Goal: Information Seeking & Learning: Learn about a topic

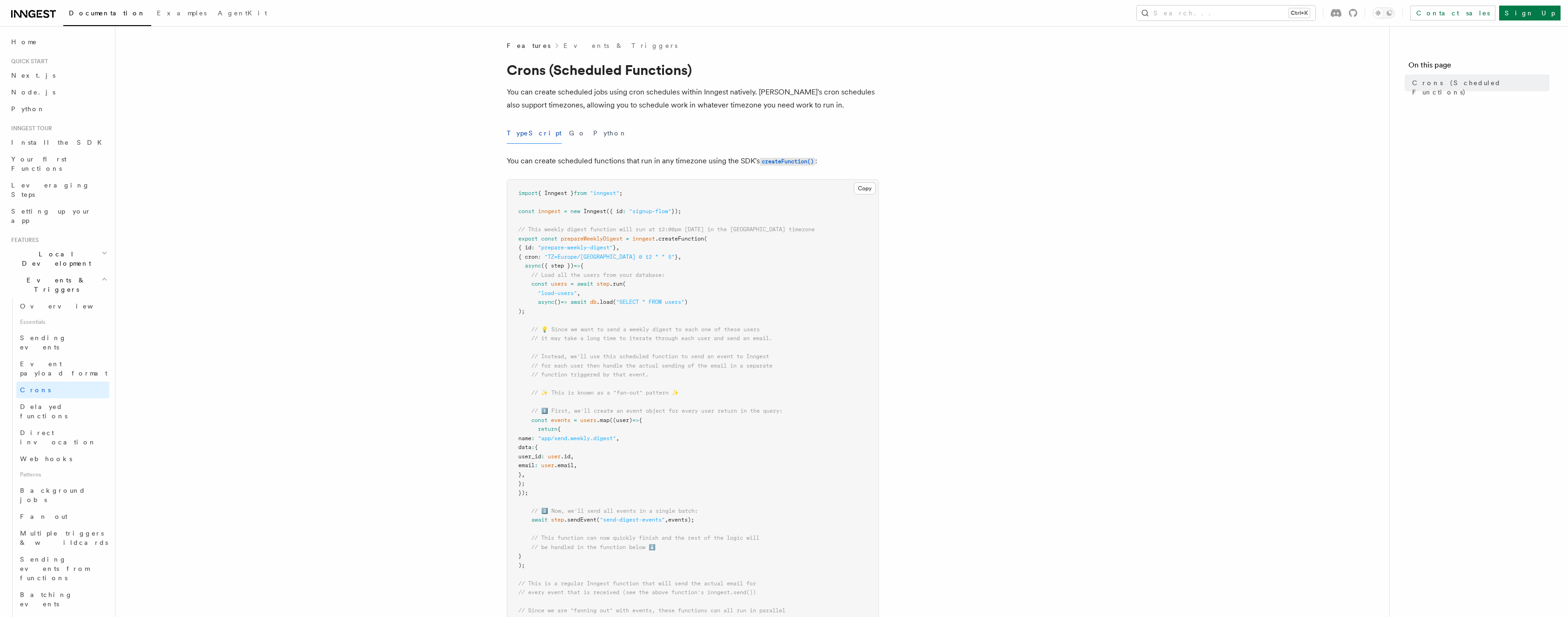
click at [40, 15] on icon at bounding box center [34, 14] width 45 height 11
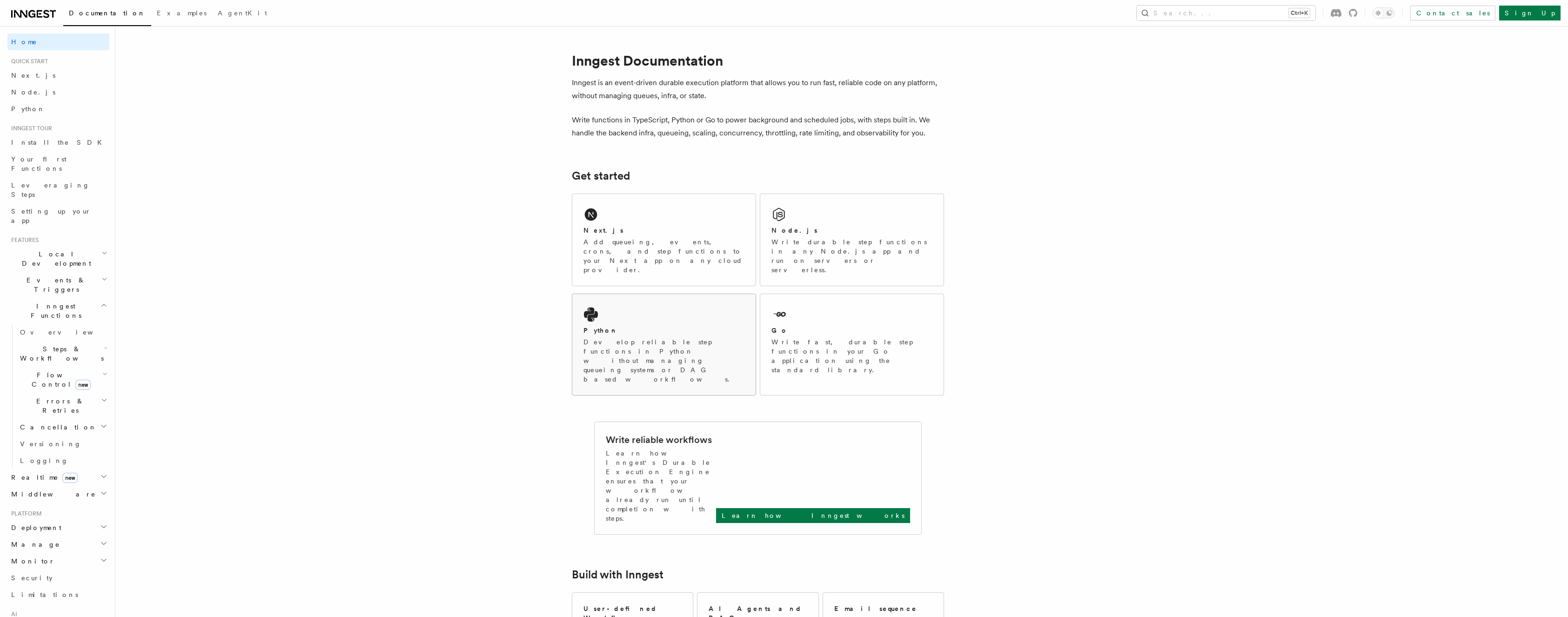
click at [640, 326] on div "Python" at bounding box center [663, 331] width 161 height 10
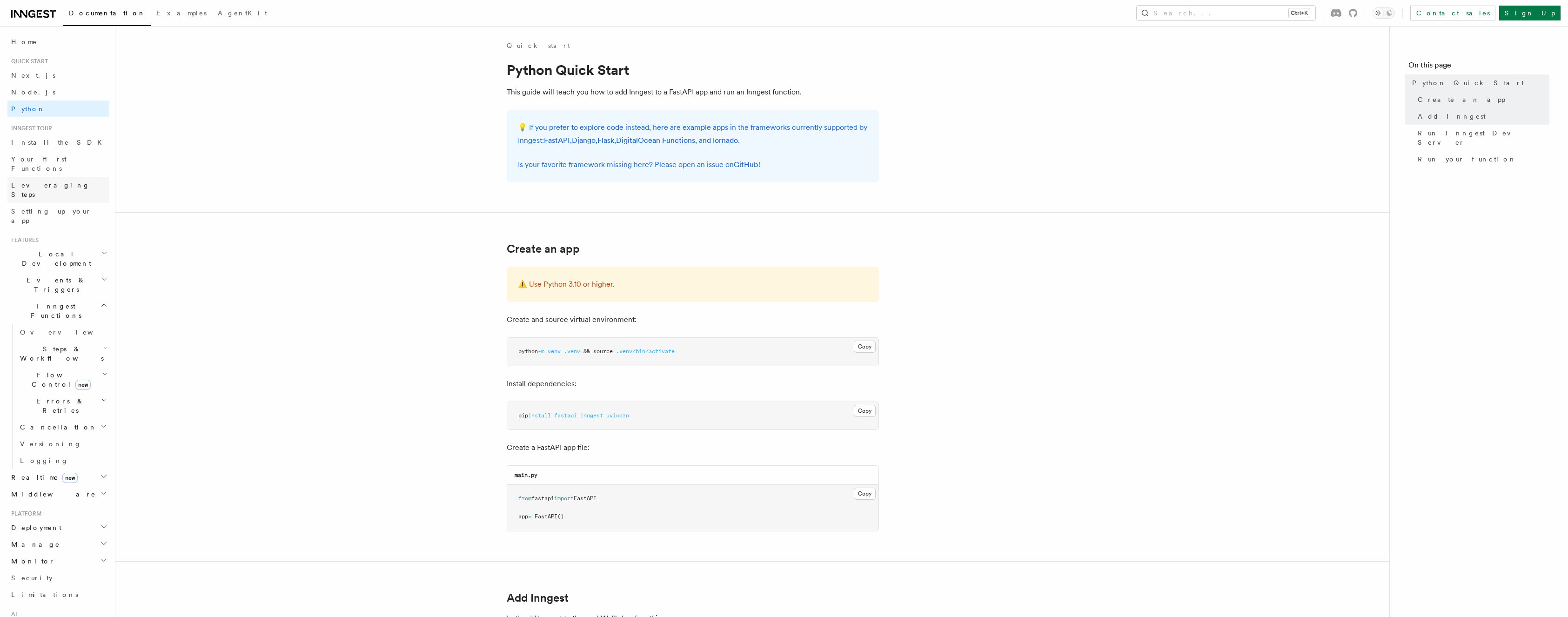
click at [53, 180] on span "Leveraging Steps" at bounding box center [60, 190] width 98 height 19
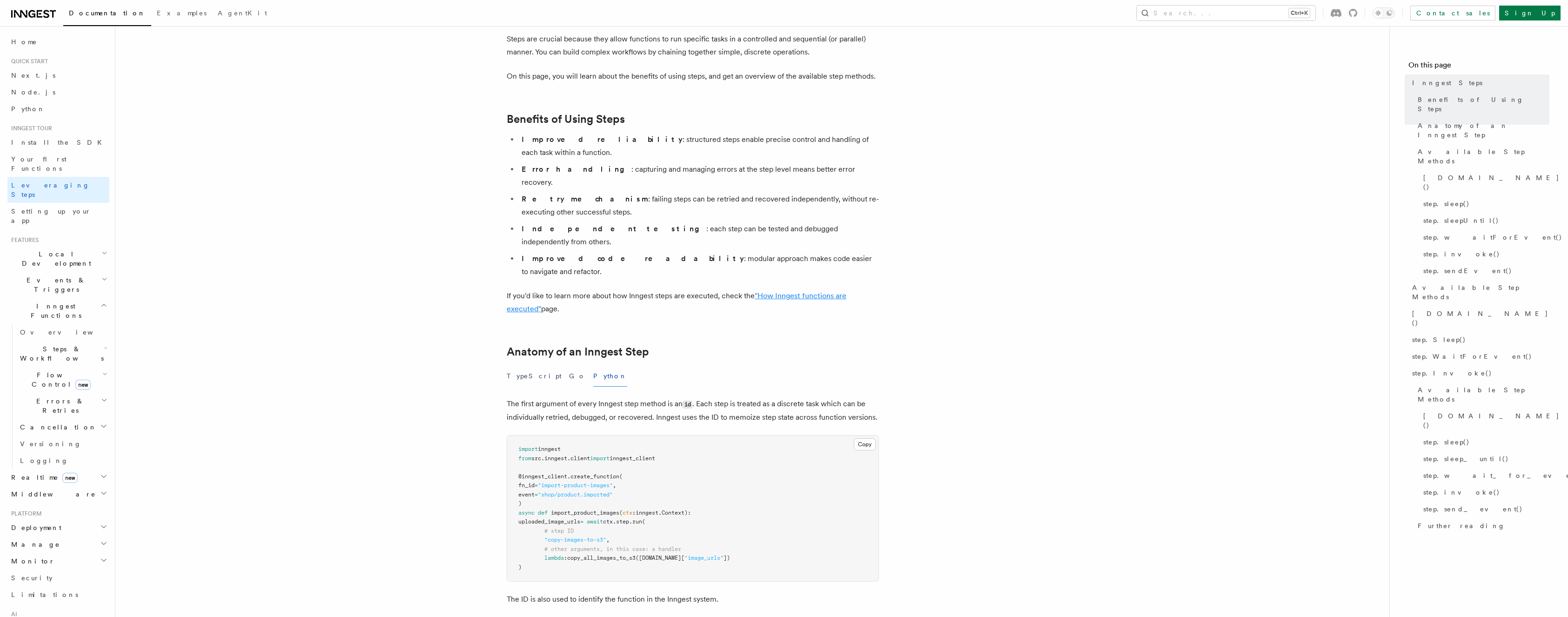
scroll to position [93, 0]
click at [91, 419] on h2 "Cancellation" at bounding box center [62, 427] width 93 height 17
click at [89, 392] on h2 "Errors & Retries" at bounding box center [62, 405] width 93 height 26
click at [102, 371] on icon "button" at bounding box center [105, 374] width 5 height 8
click at [65, 409] on link "Singleton new" at bounding box center [67, 418] width 84 height 19
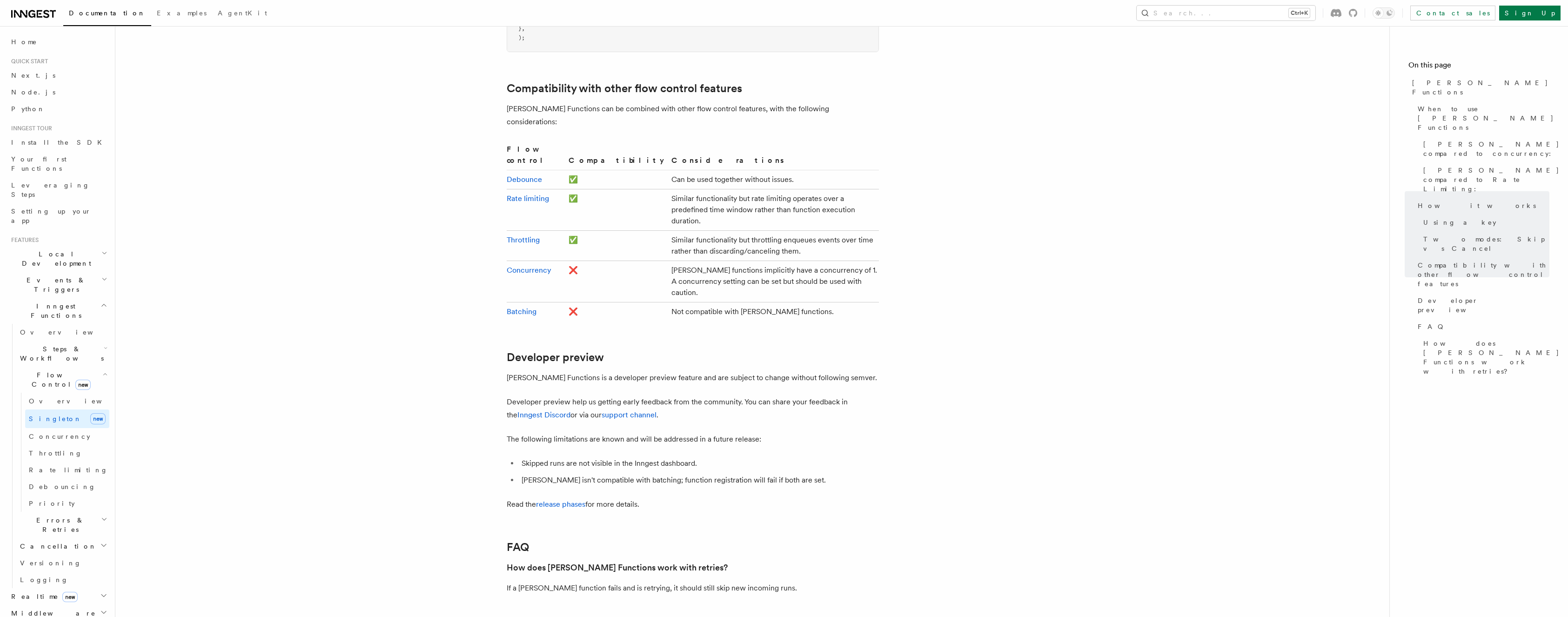
scroll to position [1546, 0]
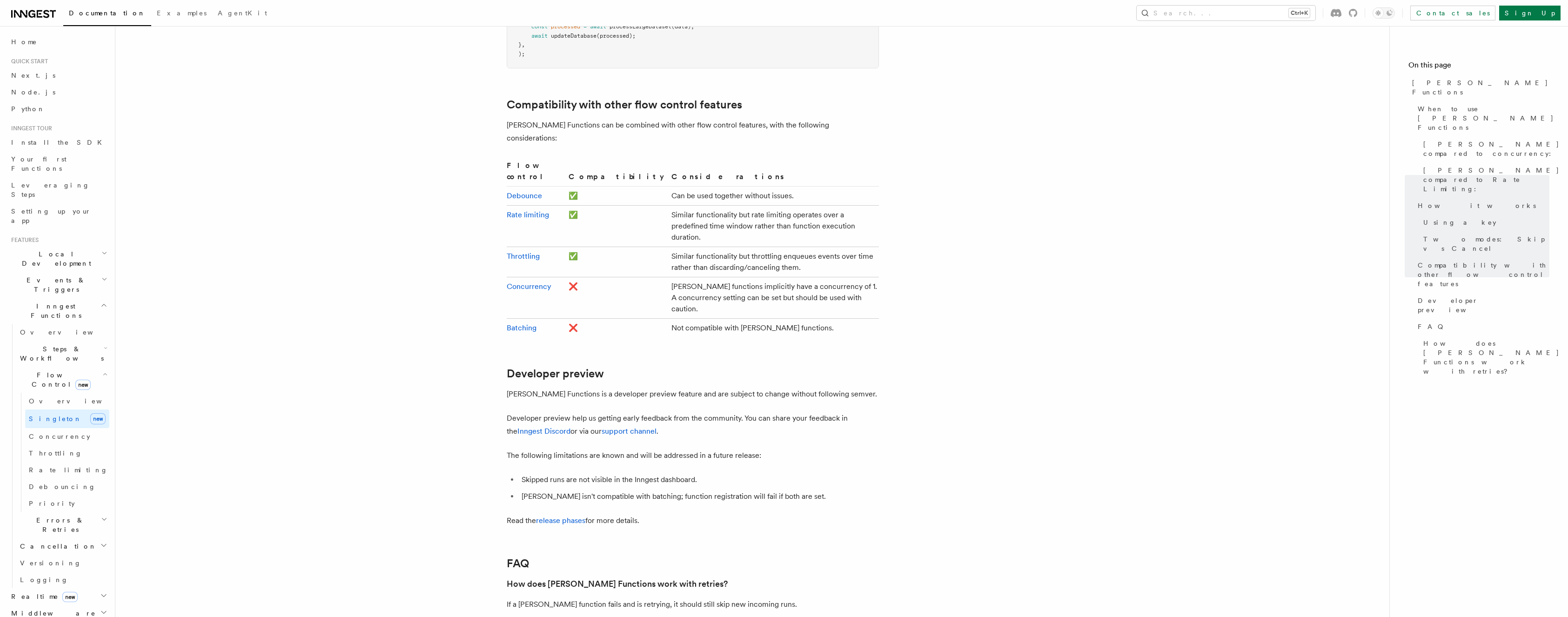
click at [84, 340] on h2 "Steps & Workflows" at bounding box center [62, 353] width 93 height 26
click at [72, 469] on link "Fetch new" at bounding box center [67, 478] width 84 height 19
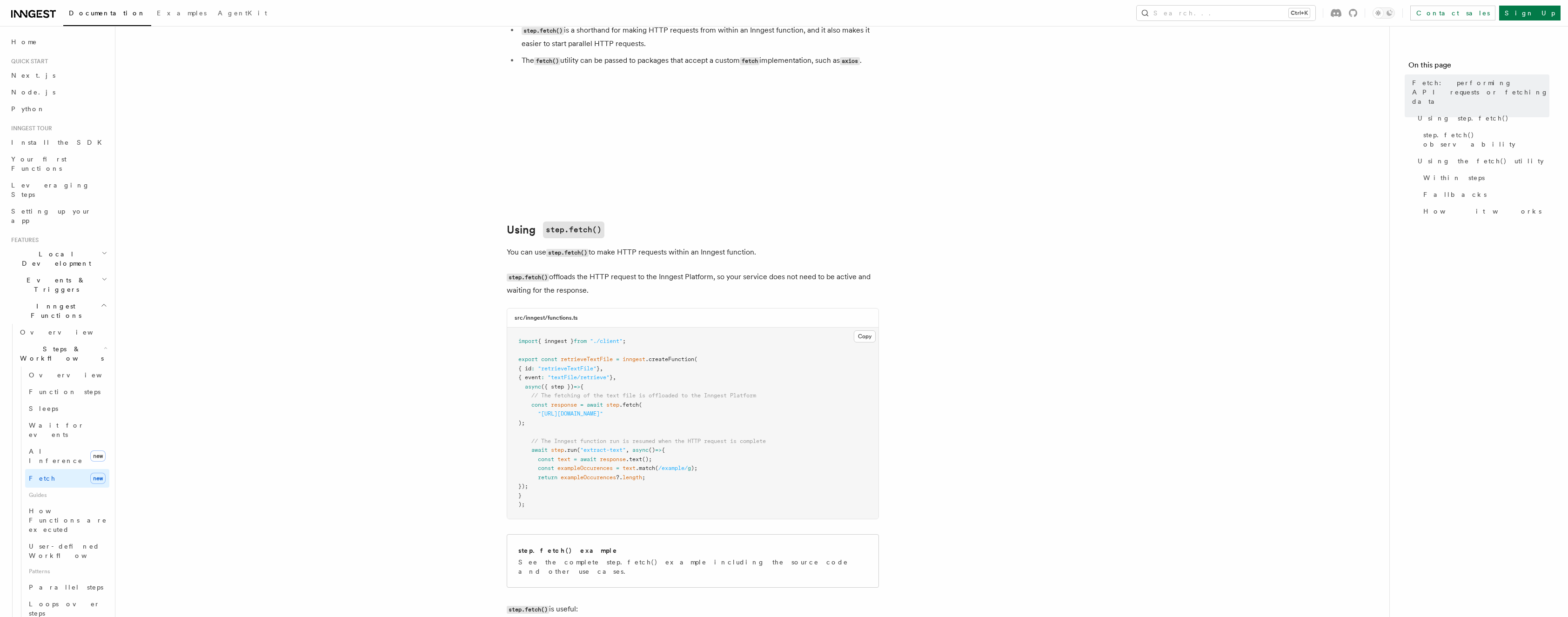
scroll to position [140, 0]
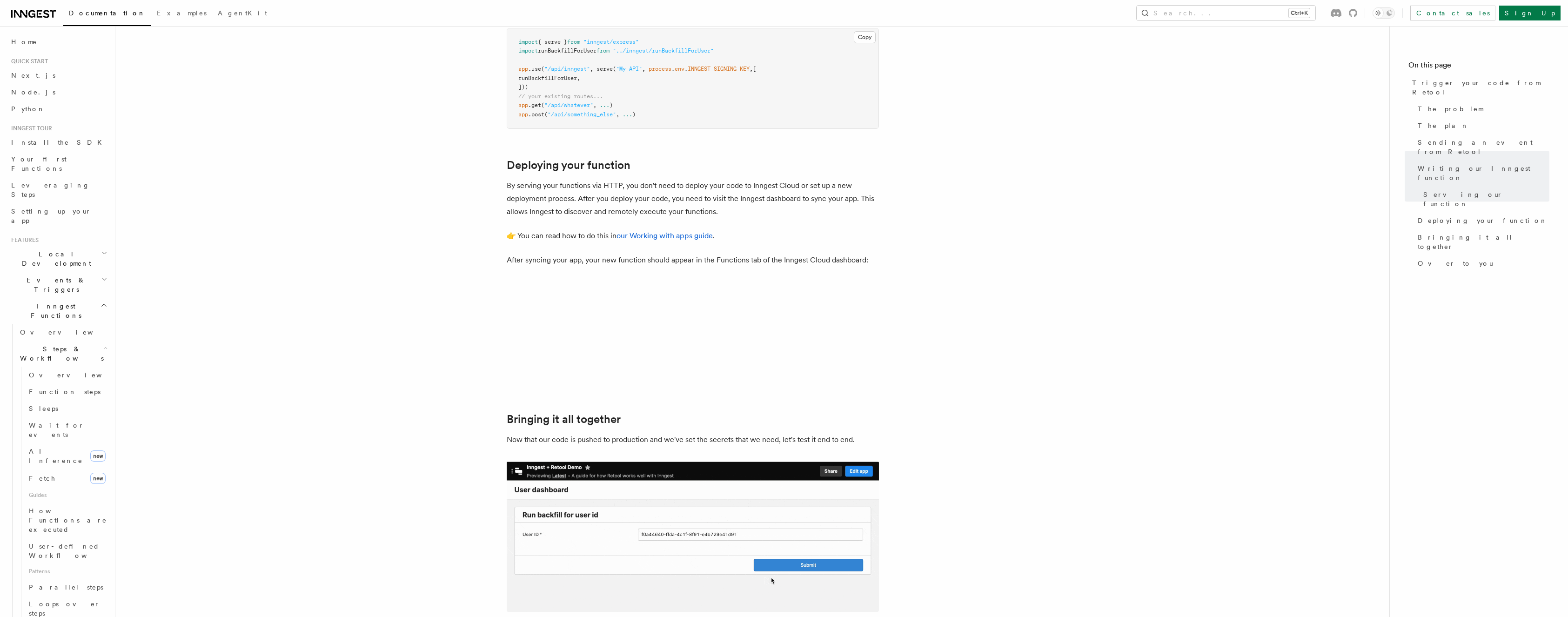
scroll to position [2326, 0]
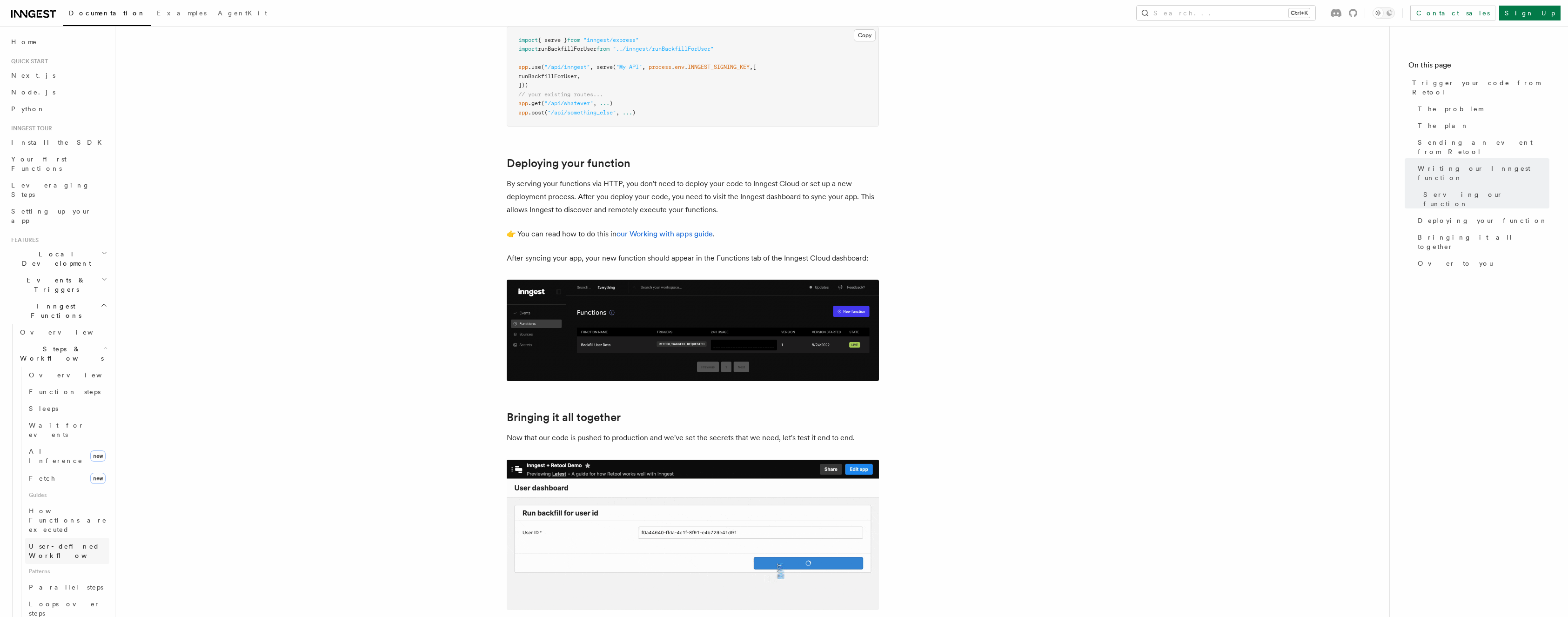
click at [72, 543] on span "User-defined Workflows" at bounding box center [70, 551] width 84 height 17
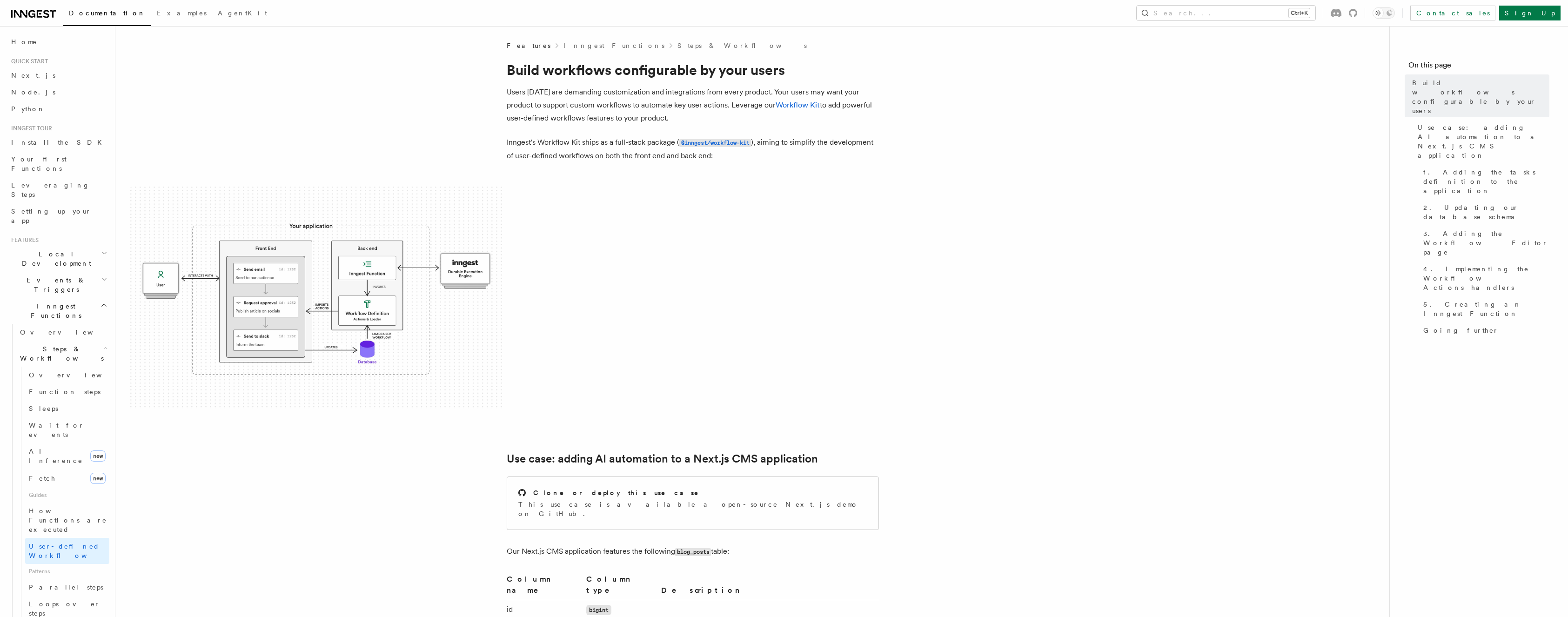
click at [101, 275] on icon "button" at bounding box center [104, 279] width 6 height 8
click at [42, 560] on link "Neon" at bounding box center [62, 569] width 93 height 17
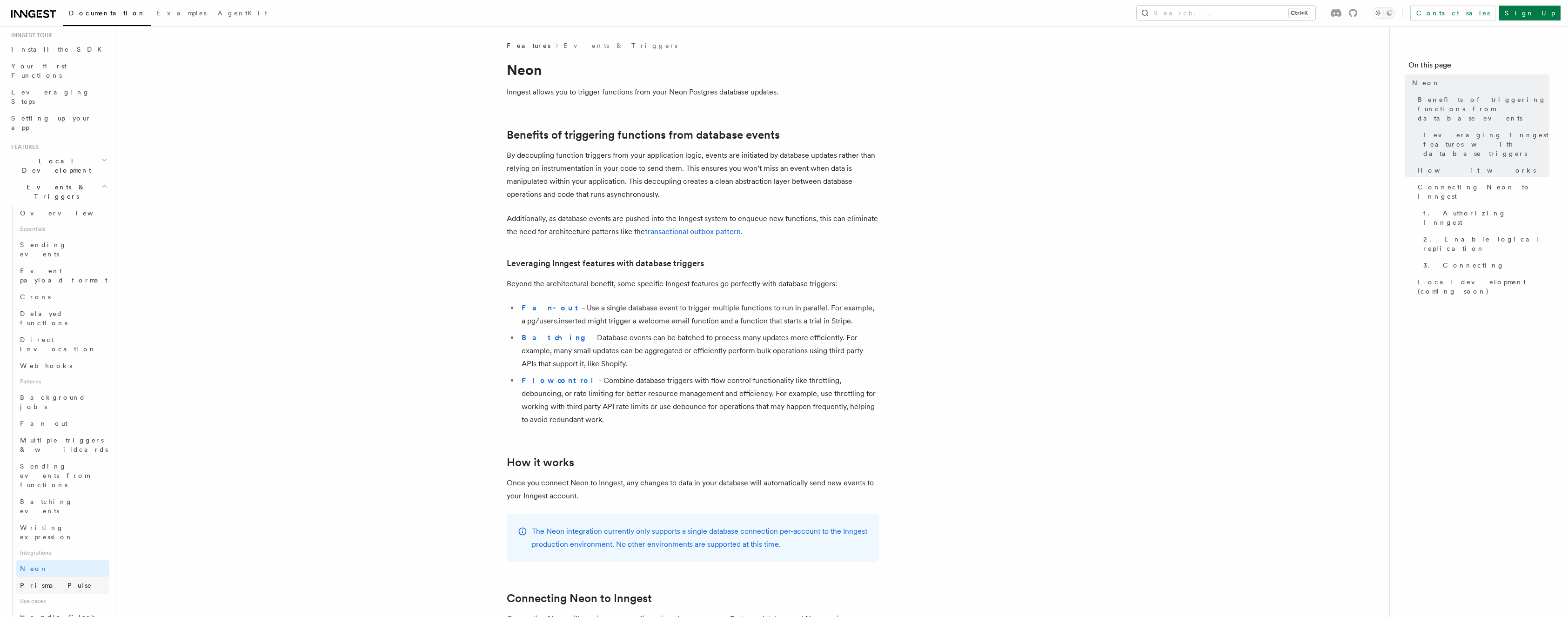
click at [48, 582] on span "Prisma Pulse" at bounding box center [56, 585] width 72 height 8
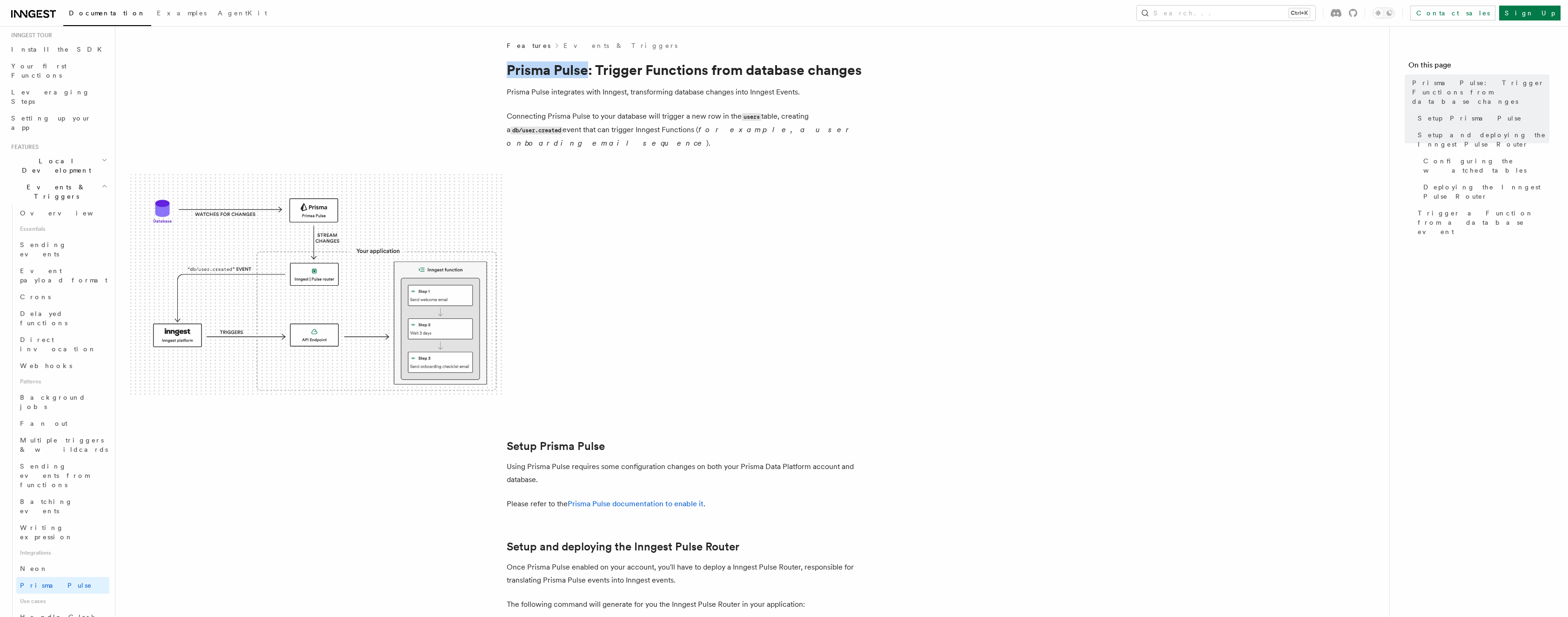
drag, startPoint x: 505, startPoint y: 64, endPoint x: 590, endPoint y: 73, distance: 85.5
drag, startPoint x: 590, startPoint y: 73, endPoint x: 580, endPoint y: 72, distance: 10.0
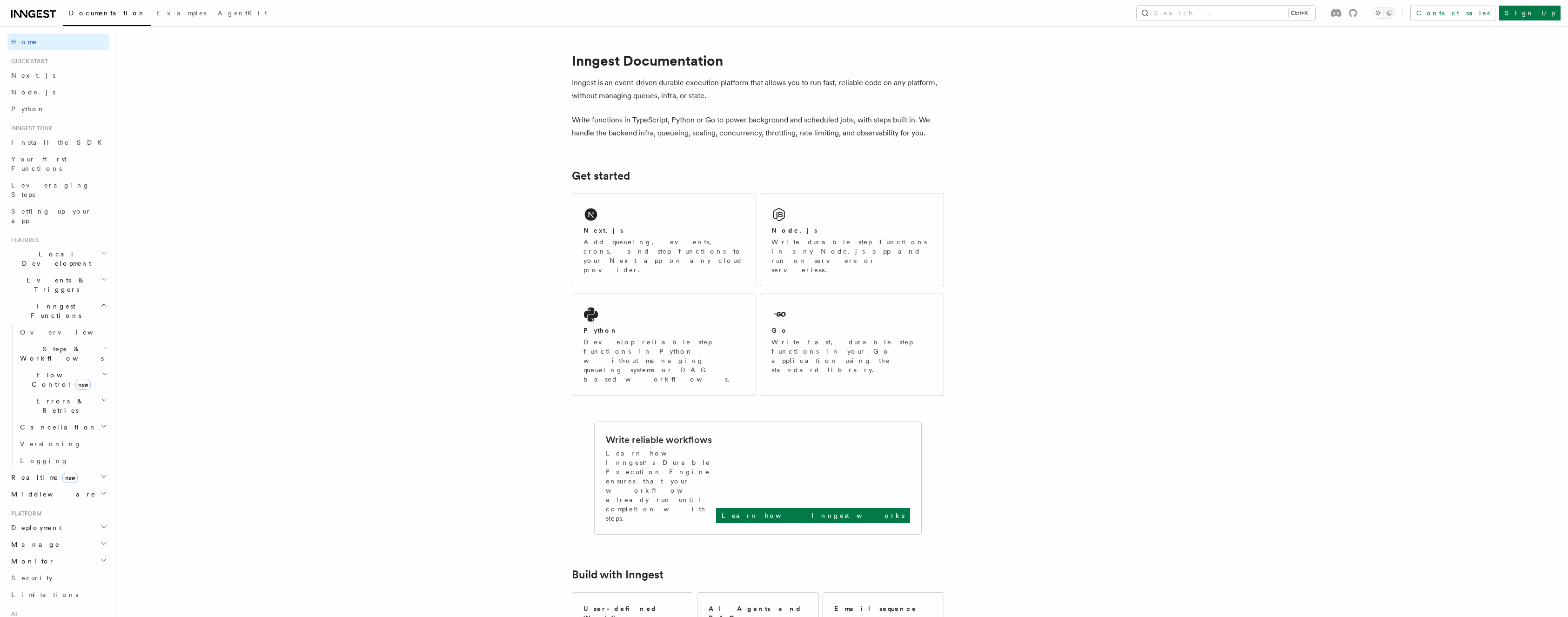
click at [102, 371] on icon "button" at bounding box center [105, 374] width 5 height 8
click at [100, 499] on icon "button" at bounding box center [104, 503] width 8 height 8
click at [67, 555] on h2 "Middleware" at bounding box center [58, 563] width 102 height 17
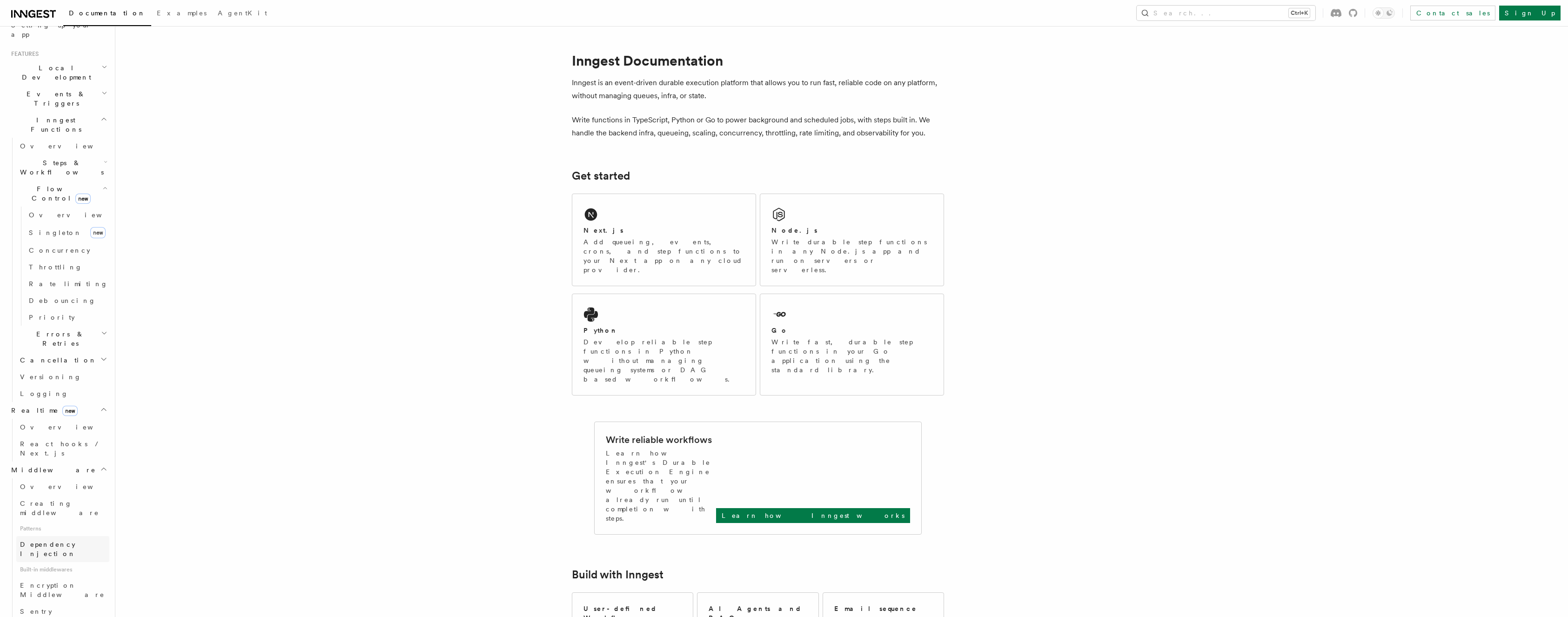
click at [76, 540] on span "Dependency Injection" at bounding box center [48, 549] width 56 height 17
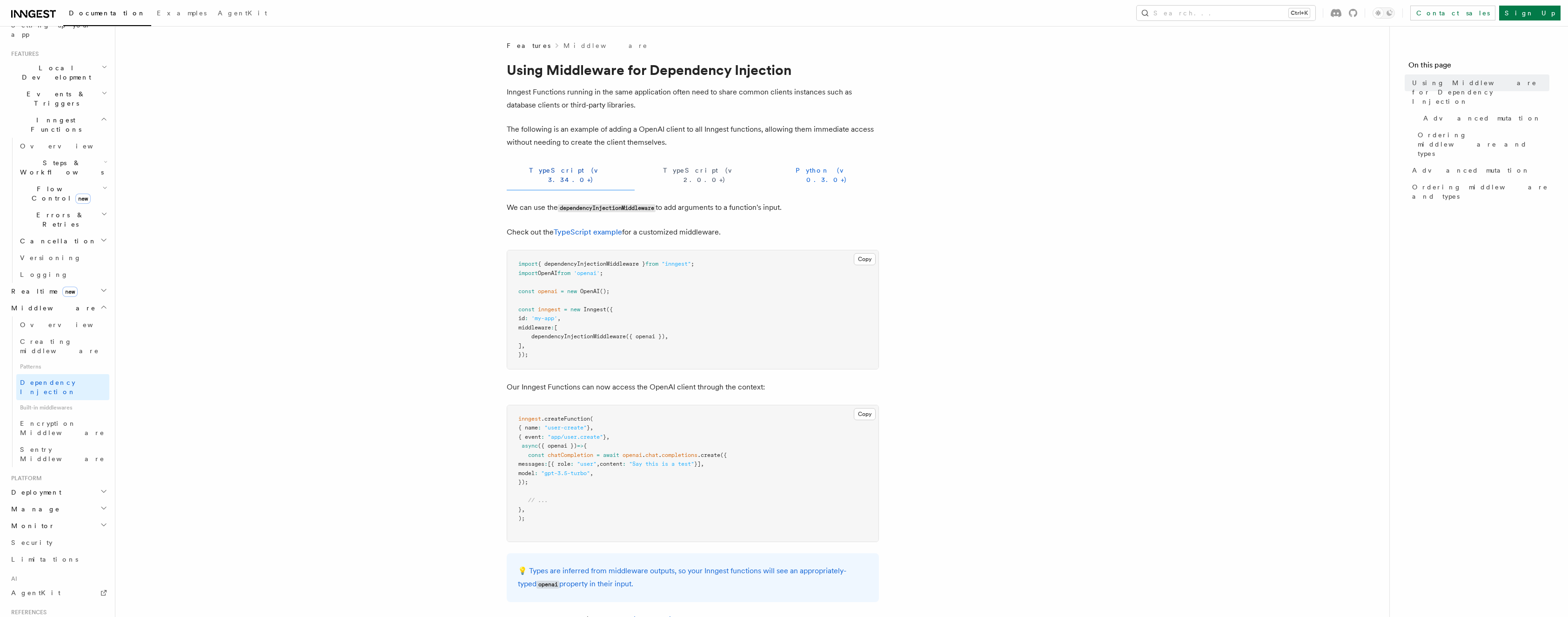
click at [775, 172] on button "Python (v 0.3.0+)" at bounding box center [827, 175] width 104 height 30
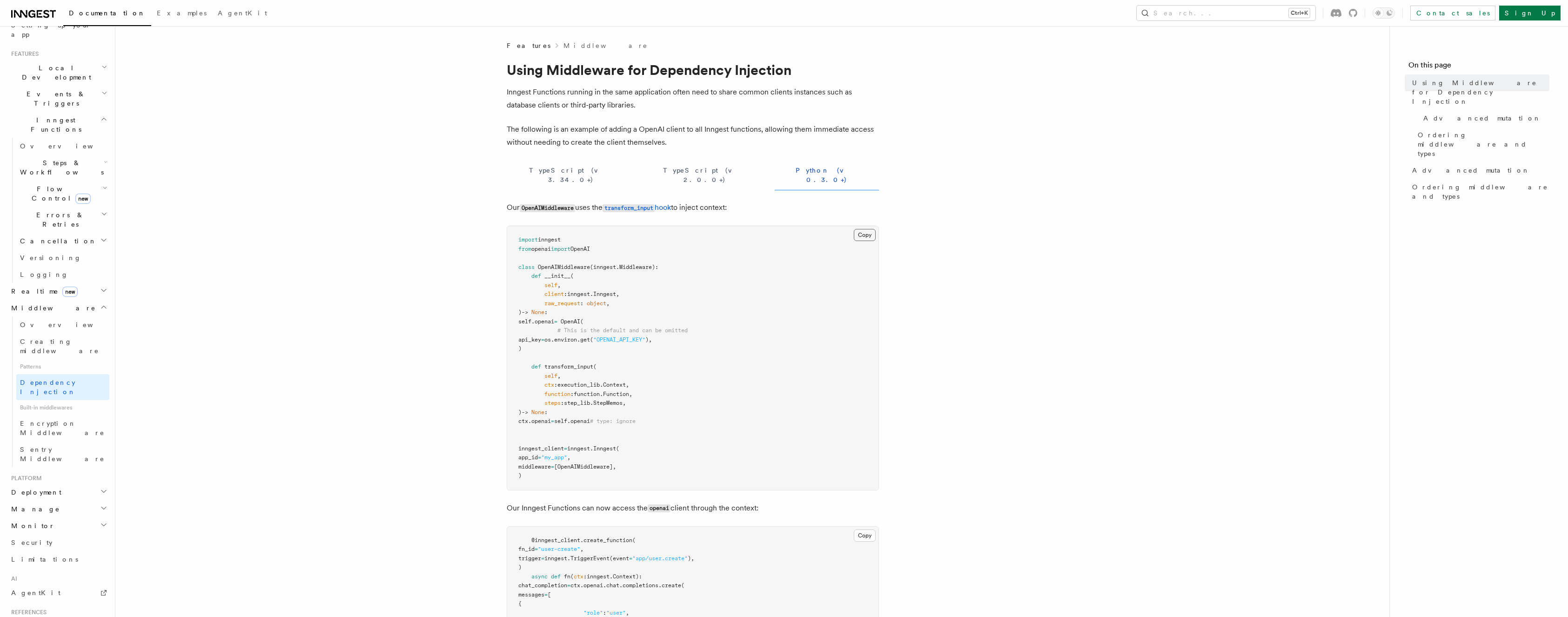
click at [865, 229] on button "Copy Copied" at bounding box center [864, 234] width 22 height 12
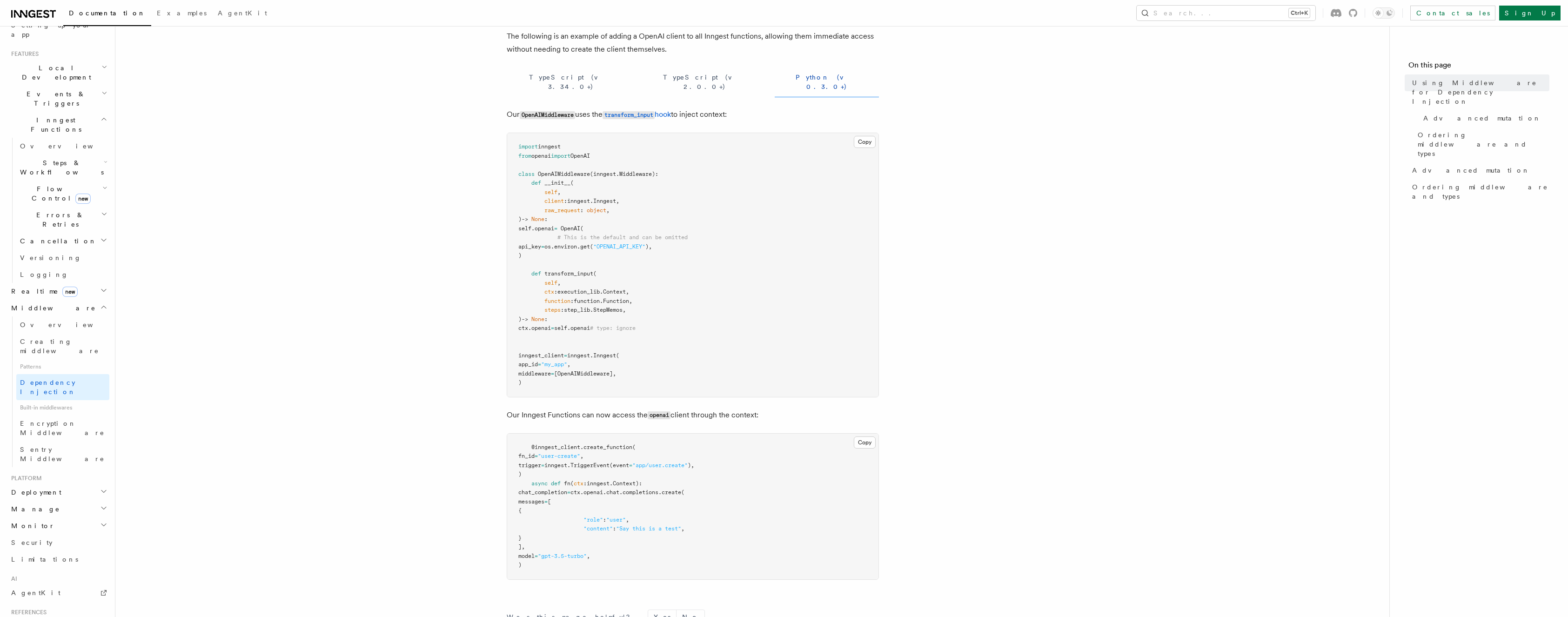
scroll to position [140, 0]
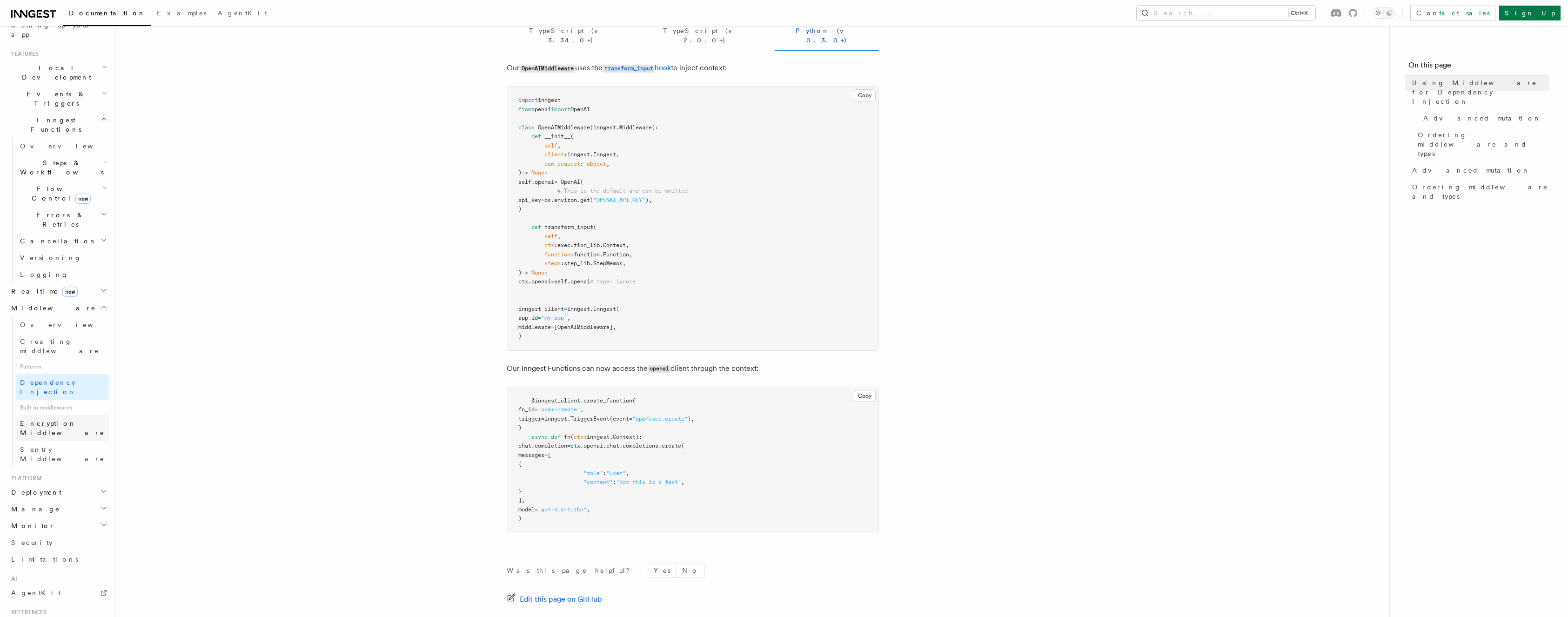
click at [72, 420] on span "Encryption Middleware" at bounding box center [62, 428] width 85 height 17
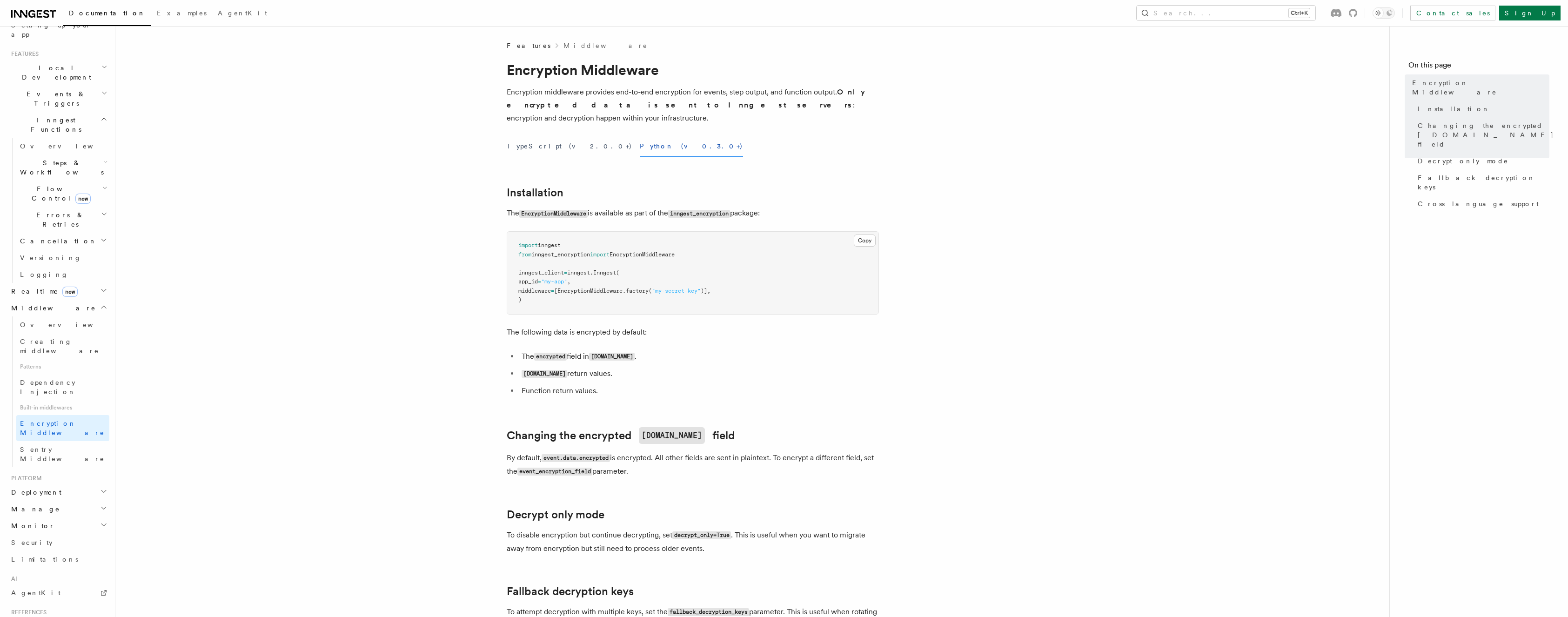
click at [91, 154] on h2 "Steps & Workflows" at bounding box center [62, 167] width 93 height 26
click at [44, 440] on span "Overview" at bounding box center [68, 444] width 96 height 8
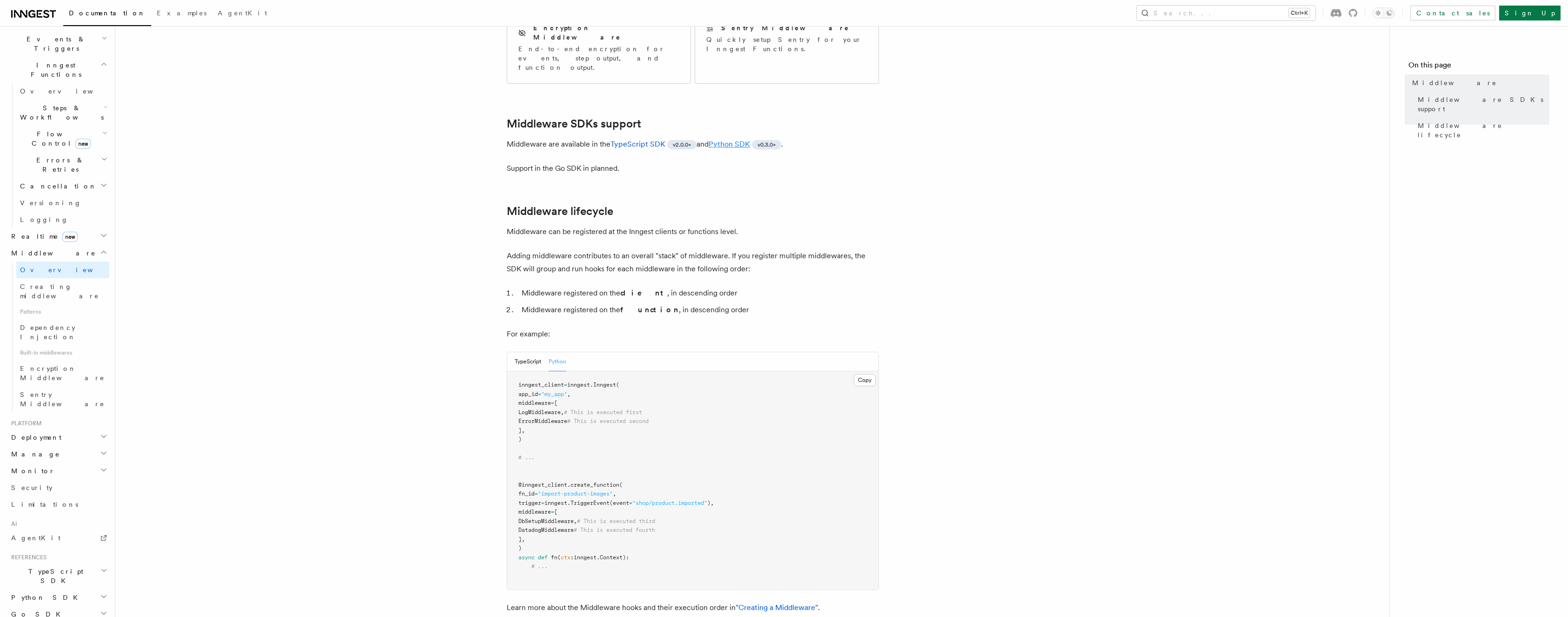
scroll to position [232, 0]
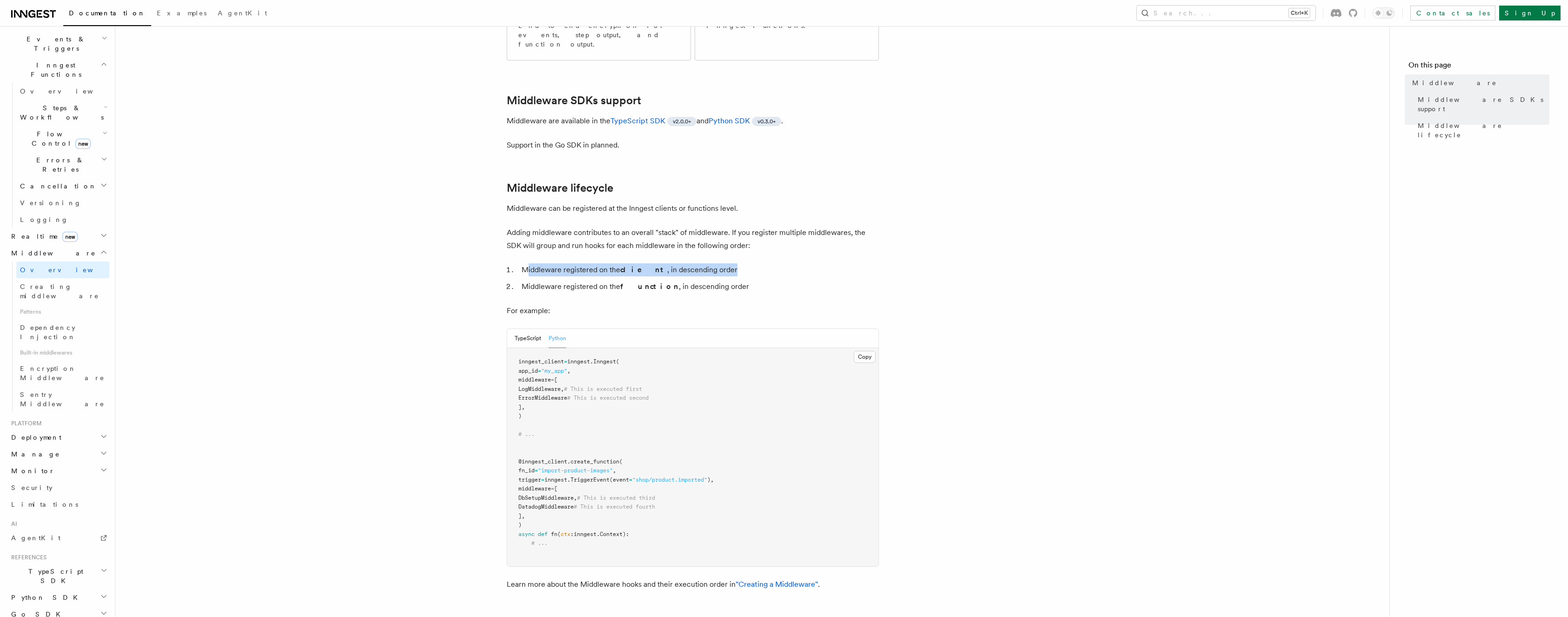
drag, startPoint x: 529, startPoint y: 241, endPoint x: 711, endPoint y: 238, distance: 182.0
click at [711, 263] on li "Middleware registered on the client , in descending order" at bounding box center [698, 270] width 360 height 13
drag, startPoint x: 711, startPoint y: 238, endPoint x: 644, endPoint y: 274, distance: 76.1
click at [644, 274] on article "Features Middleware Middleware allows your code to run at various points in an …" at bounding box center [752, 292] width 1244 height 967
click at [100, 592] on icon "button" at bounding box center [104, 596] width 8 height 8
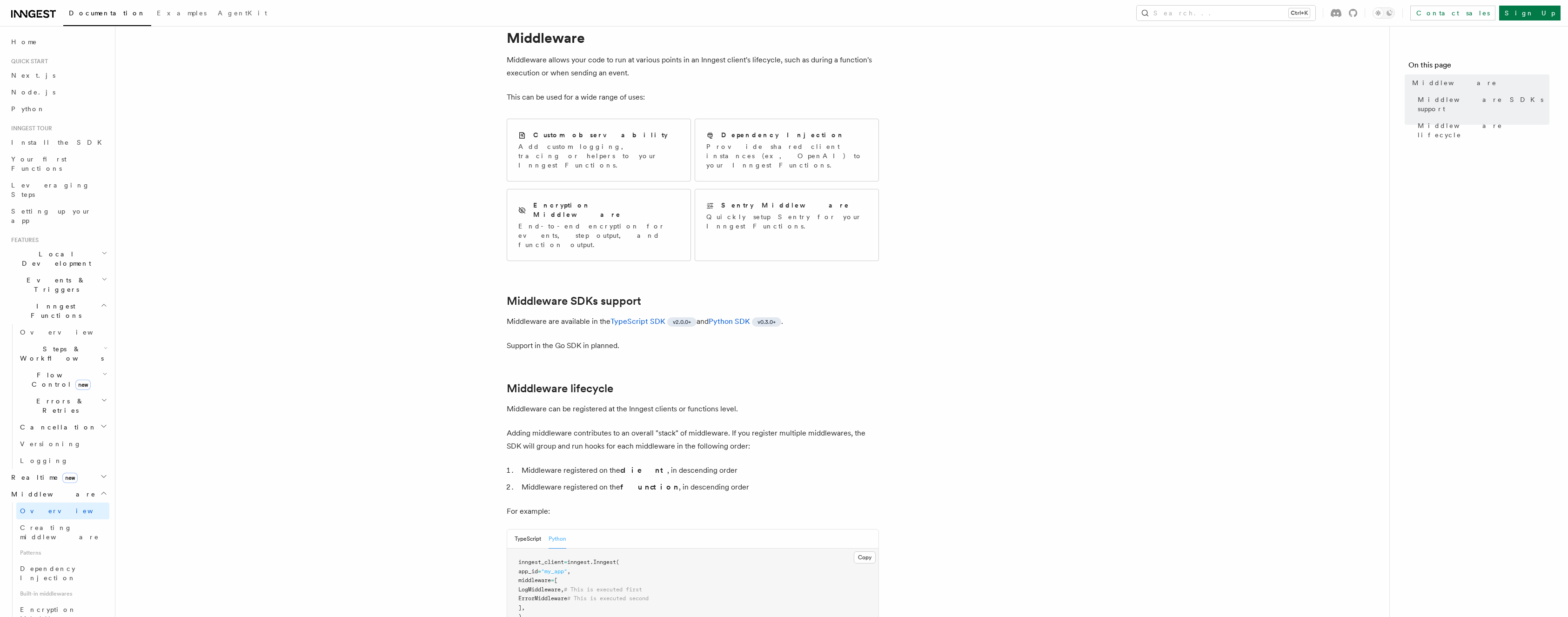
scroll to position [0, 0]
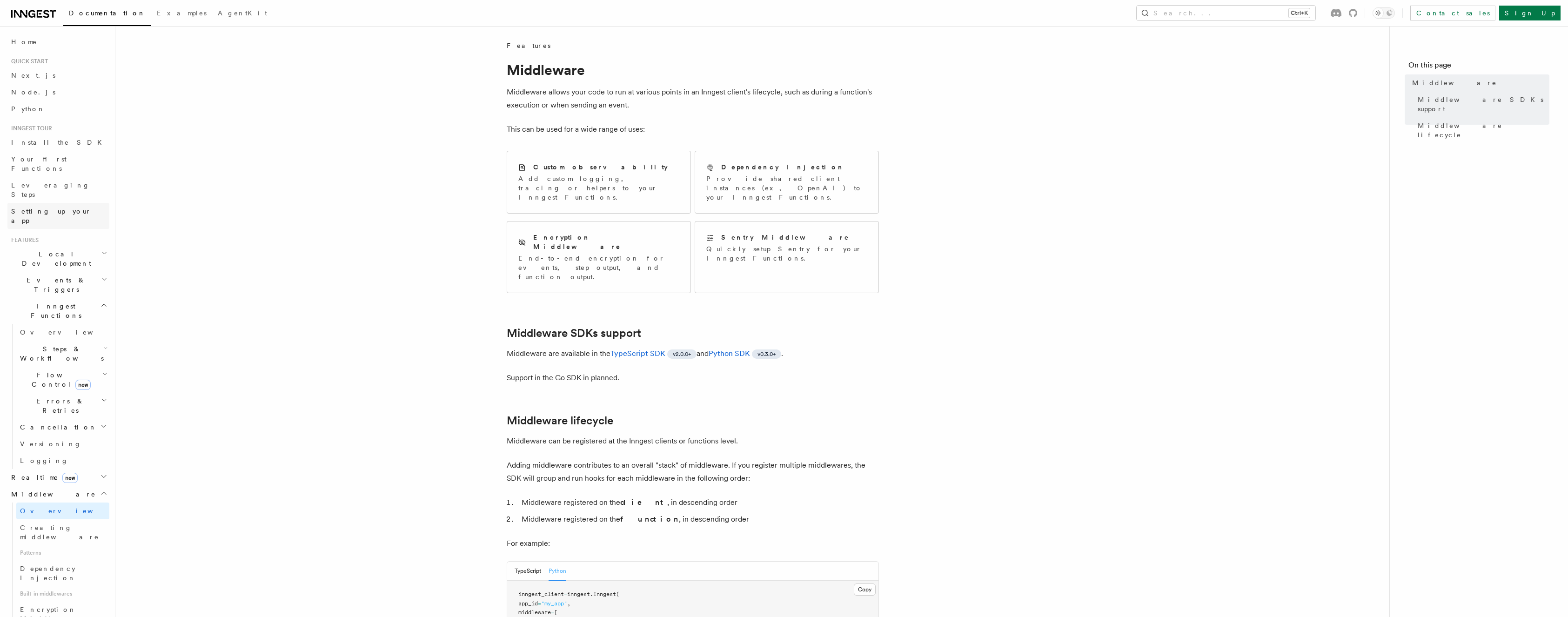
click at [45, 203] on link "Setting up your app" at bounding box center [58, 215] width 102 height 26
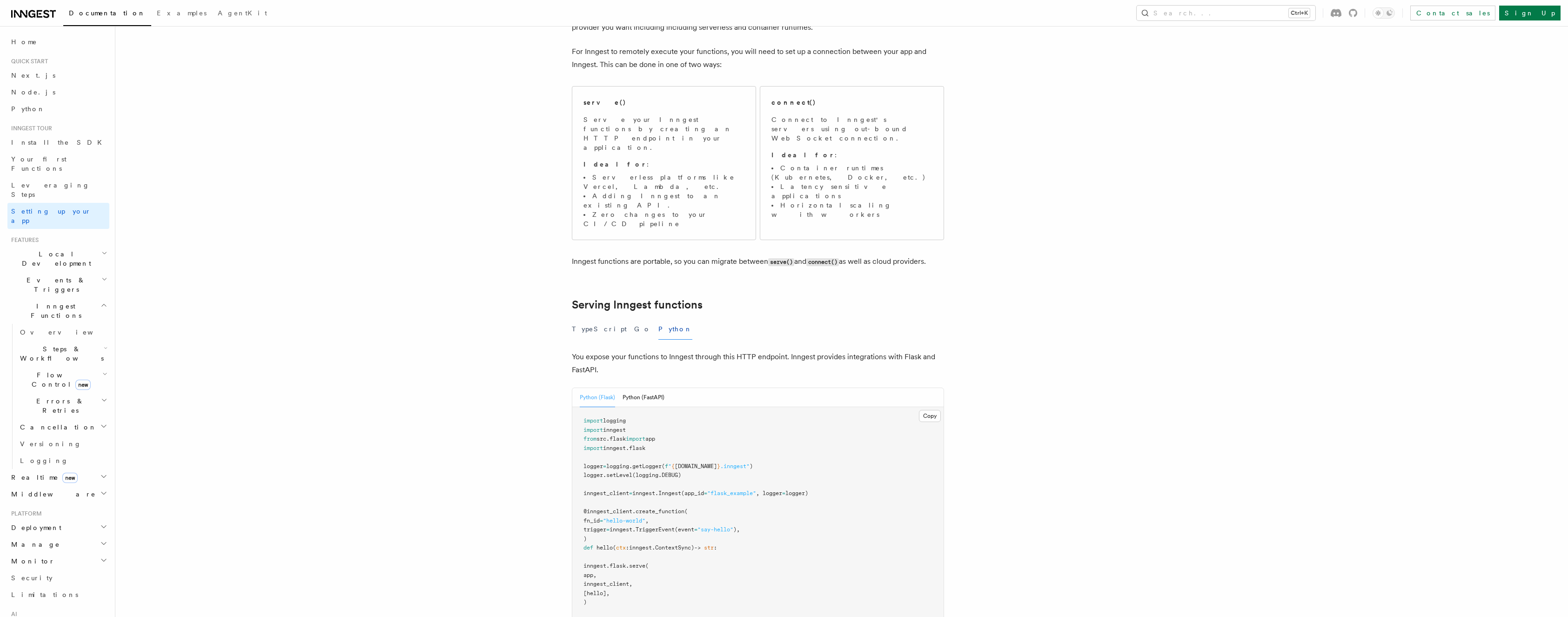
scroll to position [93, 0]
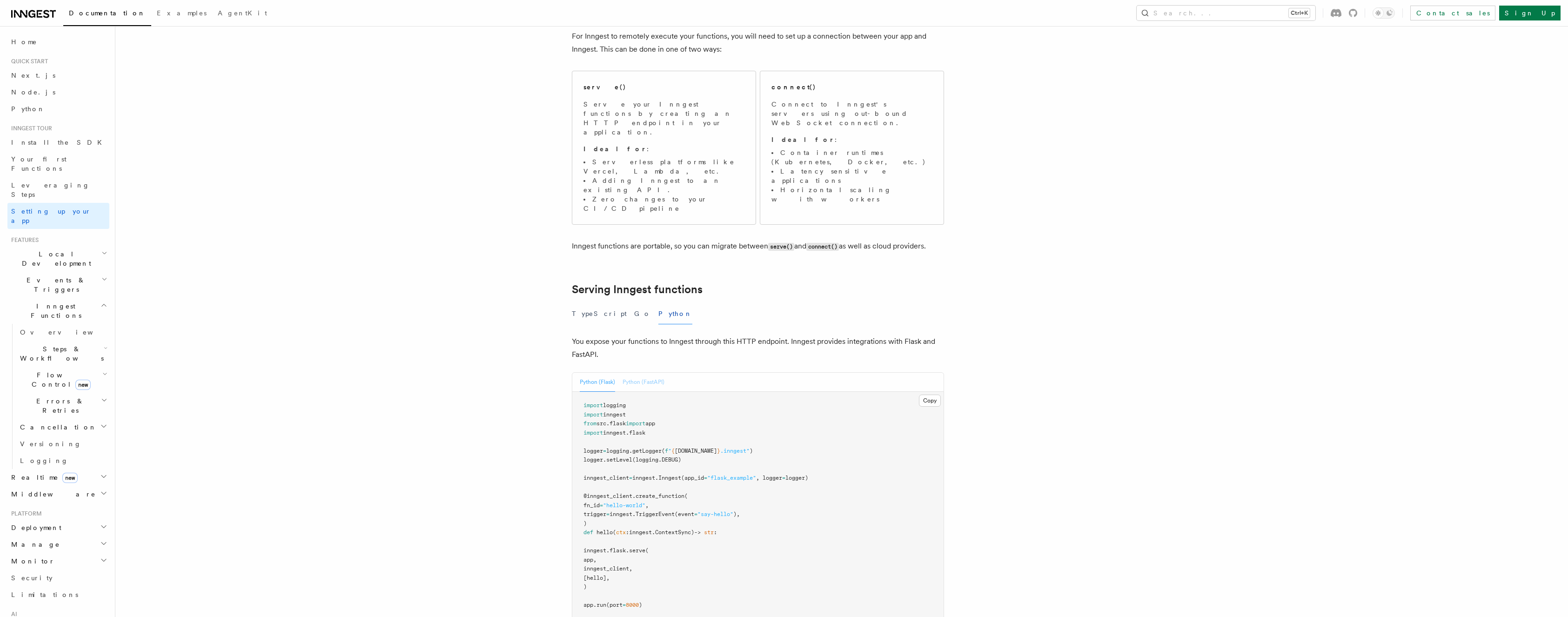
click at [639, 373] on button "Python (FastAPI)" at bounding box center [644, 382] width 42 height 19
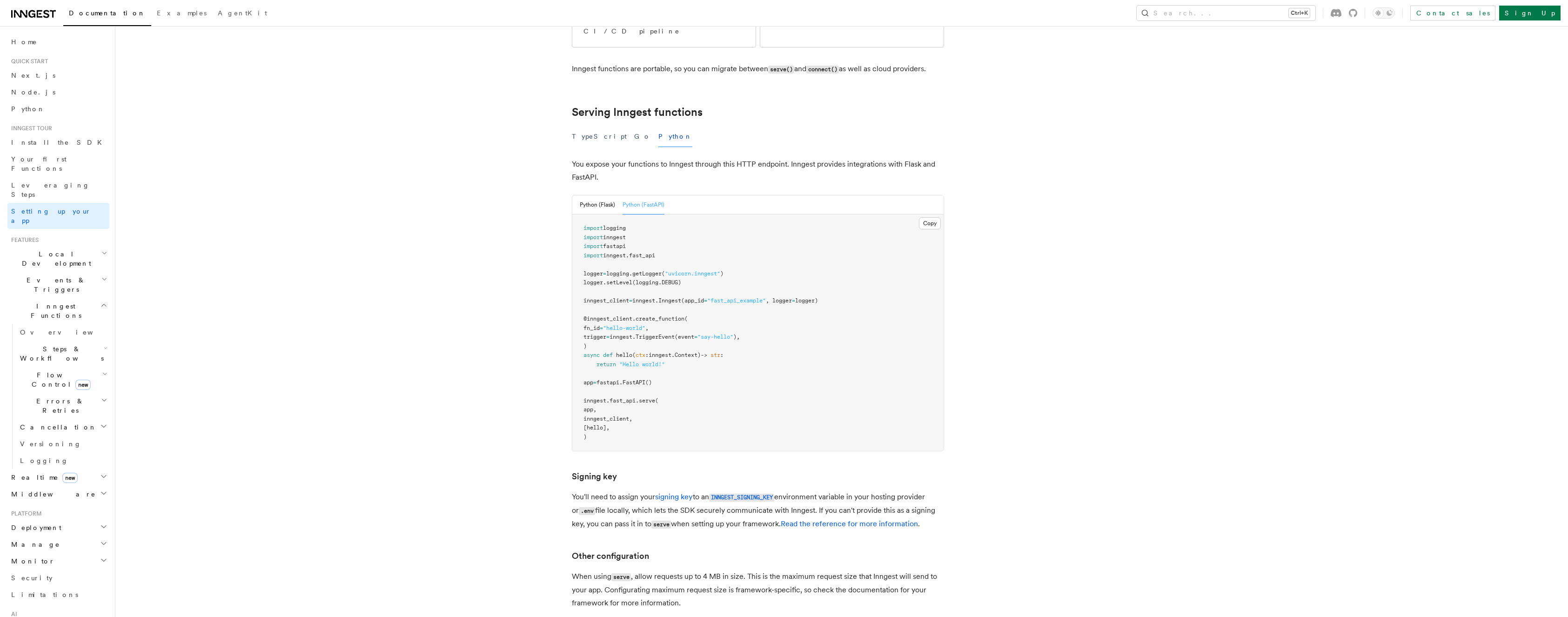
scroll to position [268, 0]
